Goal: Task Accomplishment & Management: Use online tool/utility

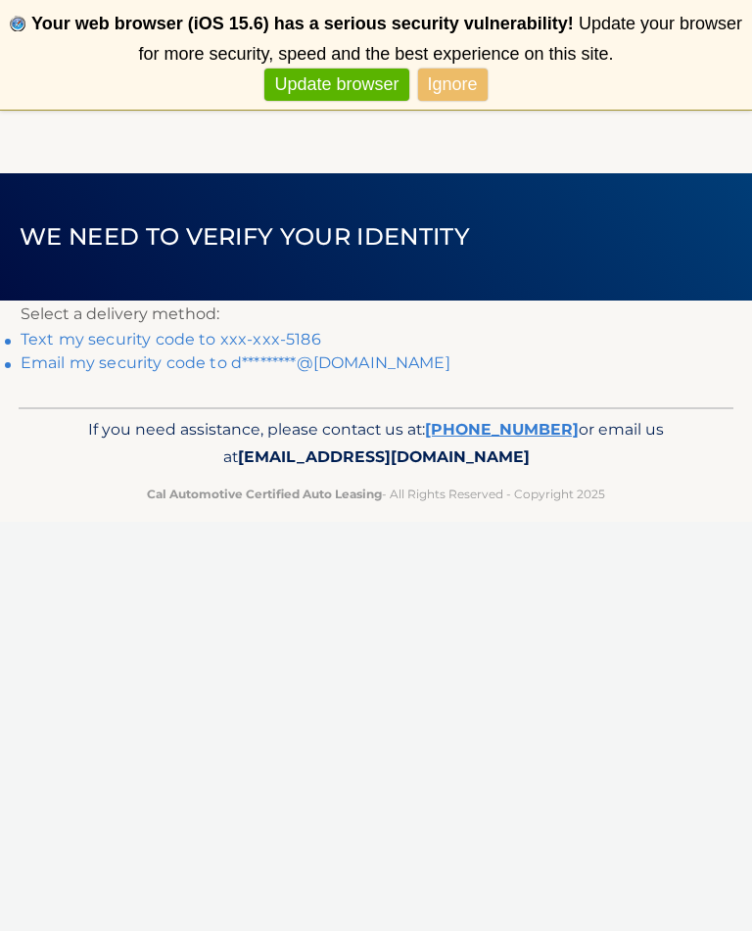
click at [165, 335] on link "Text my security code to xxx-xxx-5186" at bounding box center [171, 339] width 300 height 19
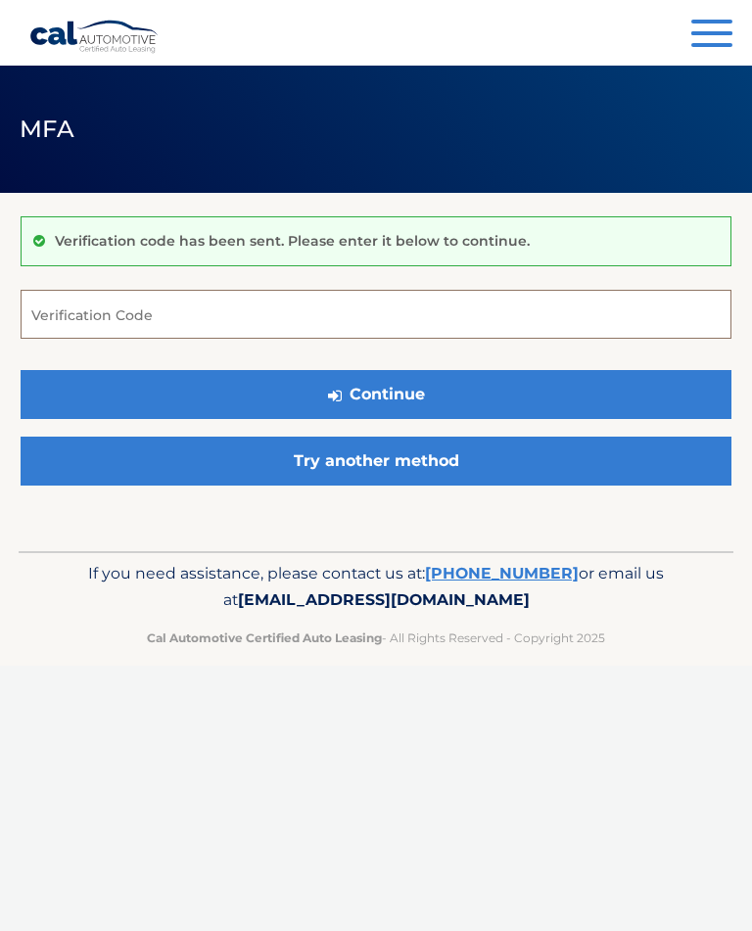
click at [240, 322] on input "Verification Code" at bounding box center [376, 314] width 710 height 49
type input "080765"
click at [450, 396] on button "Continue" at bounding box center [376, 394] width 710 height 49
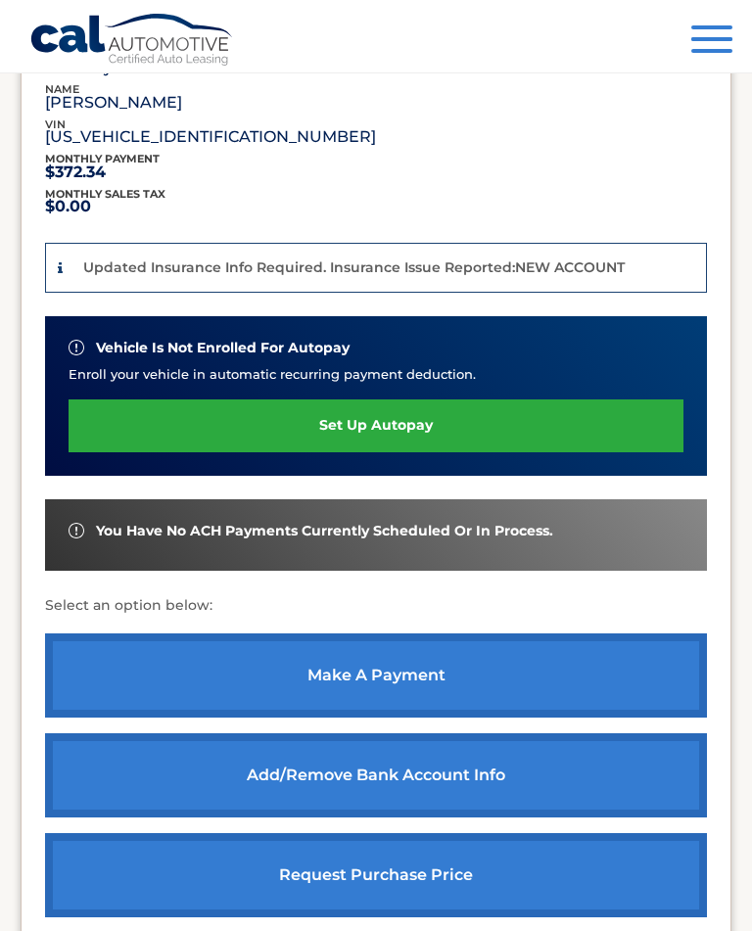
scroll to position [387, 0]
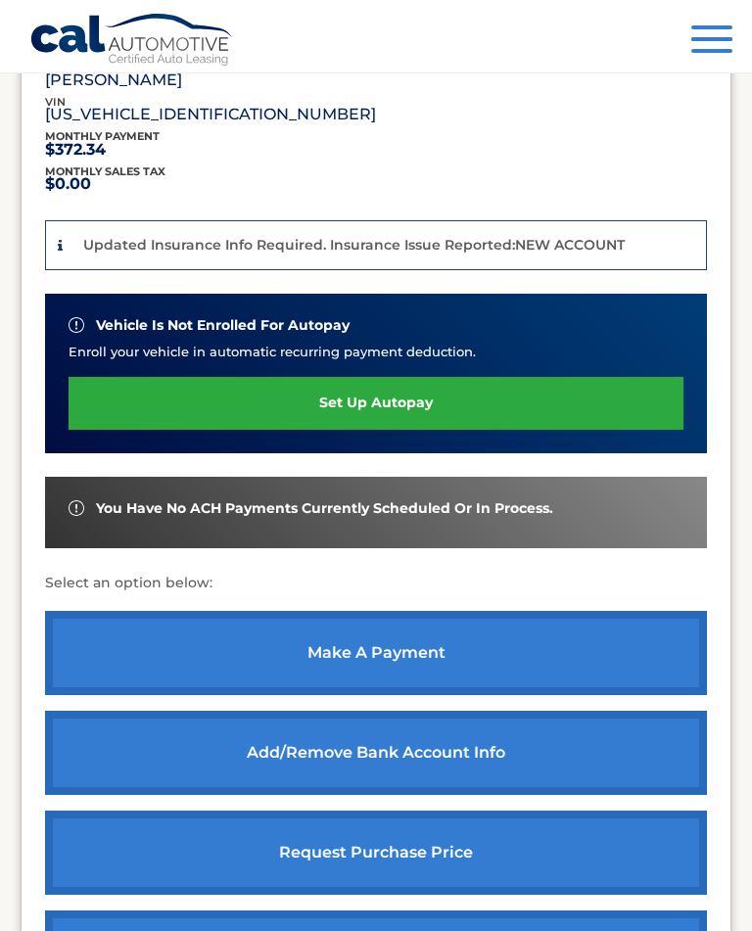
click at [441, 646] on link "make a payment" at bounding box center [376, 653] width 662 height 84
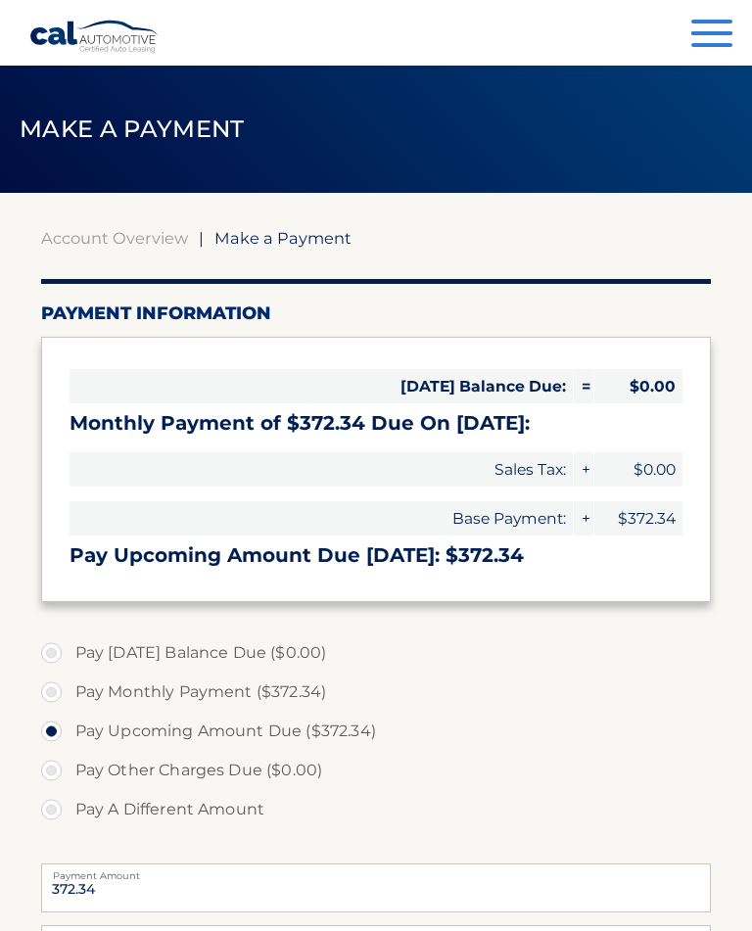
select select "YzA3MmQ1MWMtYmY5NC00MTY5LTk3YjQtMWJmMTFhMjM5YWU4"
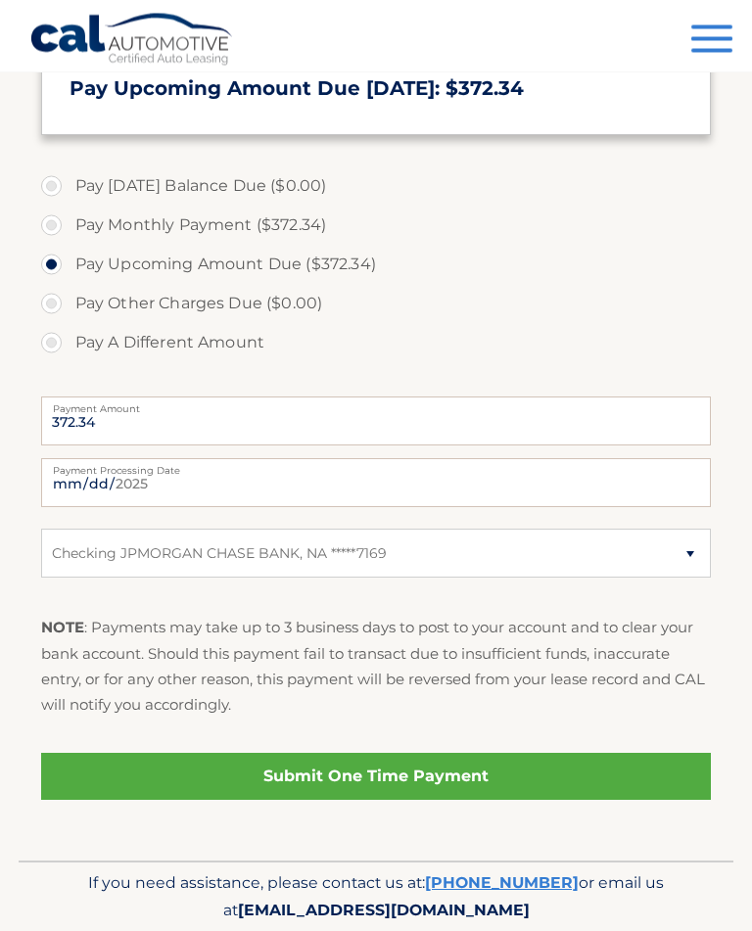
scroll to position [476, 0]
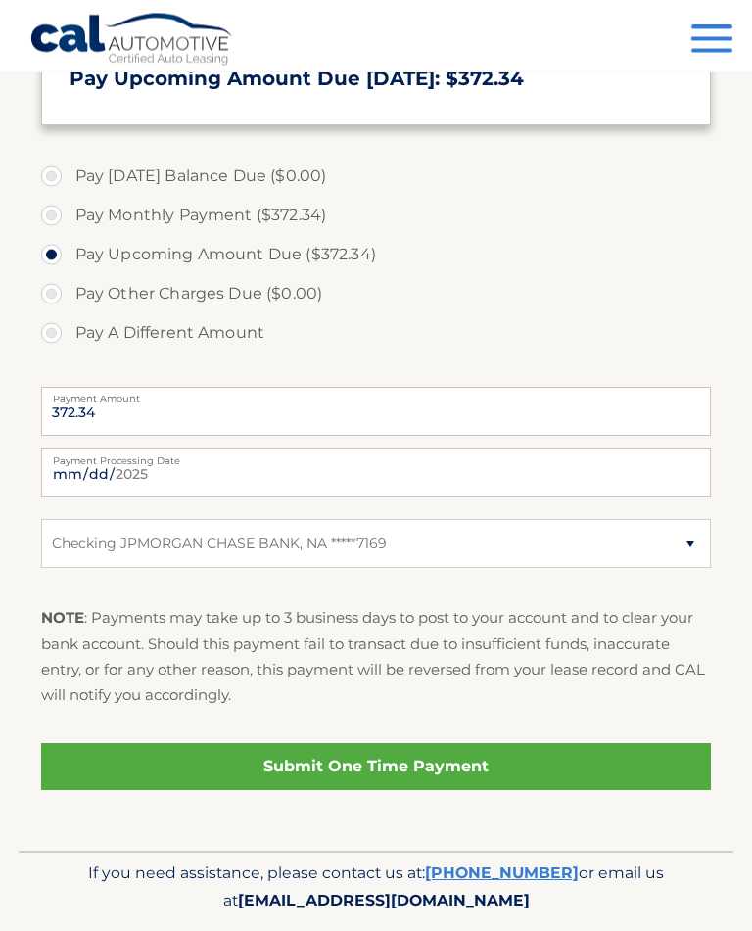
click at [446, 769] on link "Submit One Time Payment" at bounding box center [376, 767] width 670 height 47
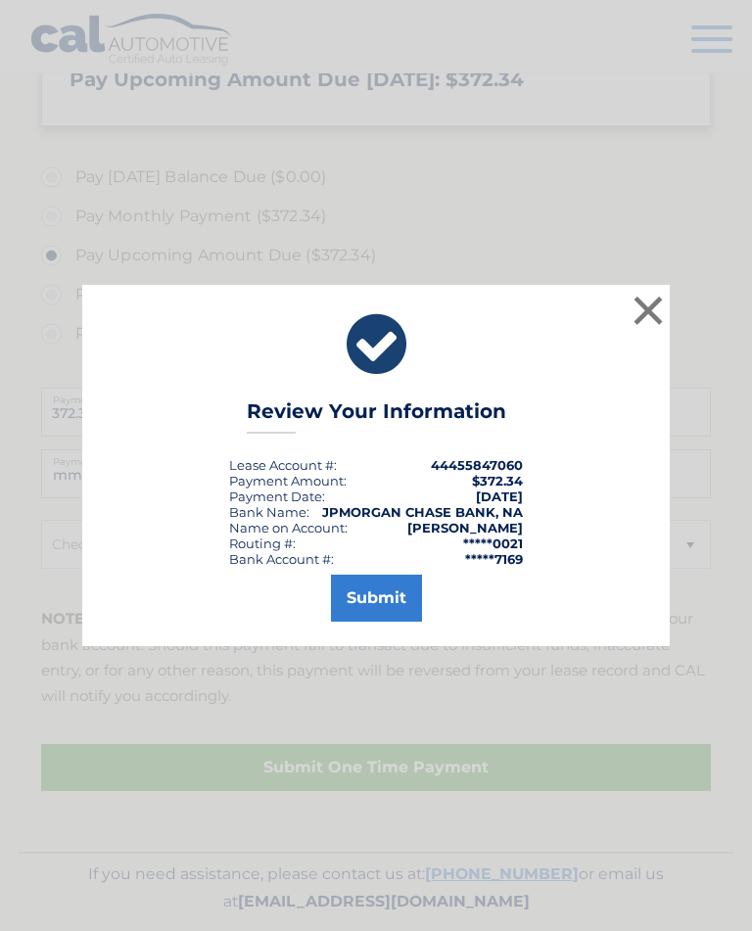
click at [391, 621] on button "Submit" at bounding box center [376, 597] width 91 height 47
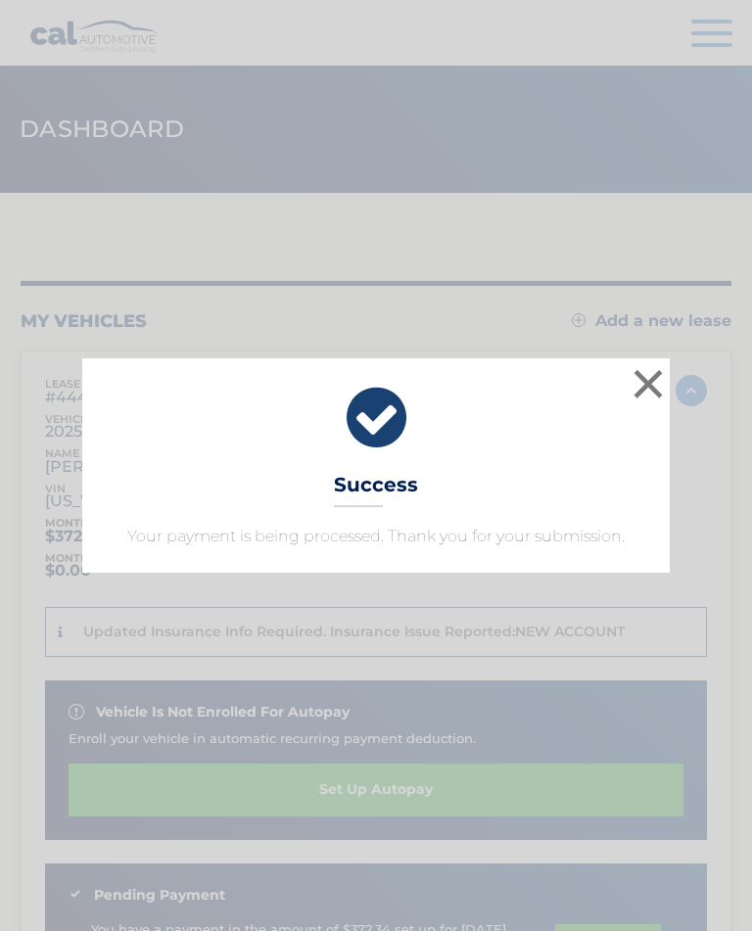
click at [653, 381] on button "×" at bounding box center [647, 383] width 39 height 39
